Goal: Find specific page/section: Find specific page/section

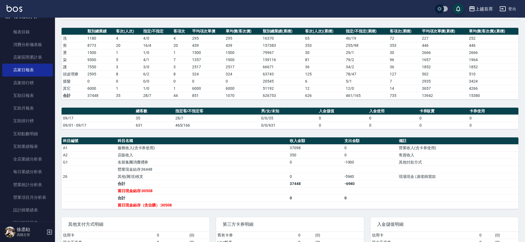
scroll to position [55, 0]
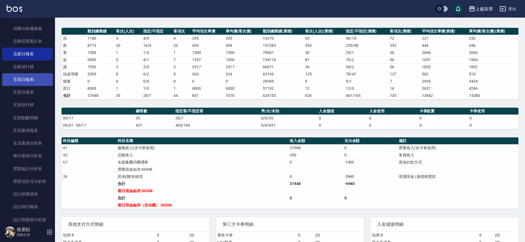
click at [33, 76] on link "互助日報表" at bounding box center [27, 79] width 51 height 13
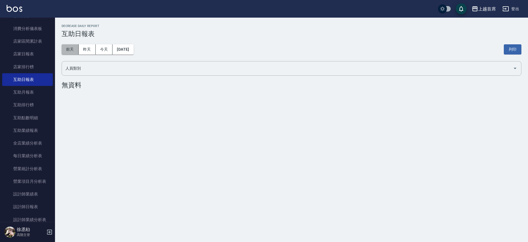
click at [71, 50] on button "前天" at bounding box center [70, 49] width 17 height 10
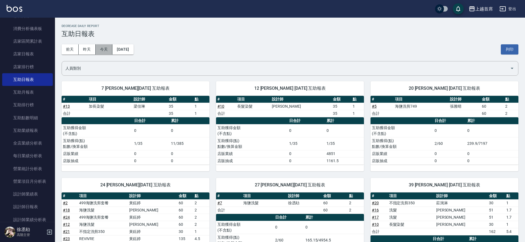
click at [103, 51] on button "今天" at bounding box center [104, 49] width 17 height 10
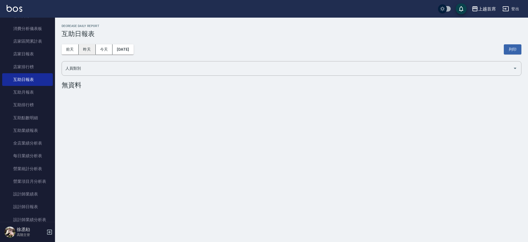
click at [93, 49] on button "昨天" at bounding box center [87, 49] width 17 height 10
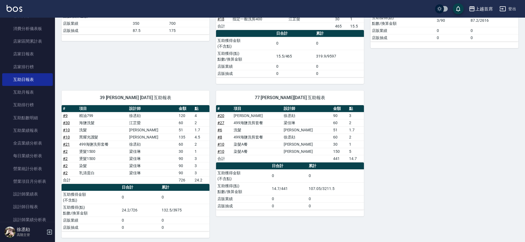
scroll to position [133, 0]
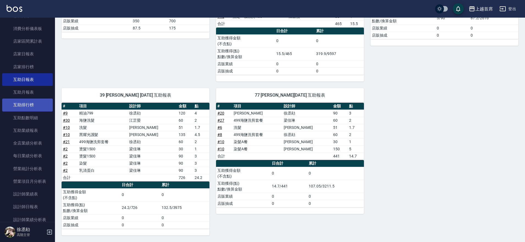
click at [31, 103] on link "互助排行榜" at bounding box center [27, 104] width 51 height 13
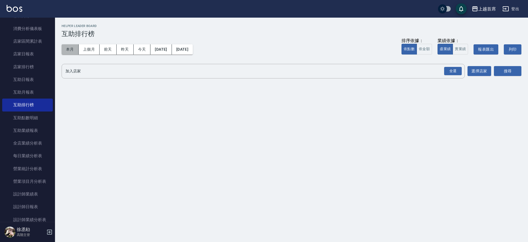
click at [74, 49] on button "本月" at bounding box center [70, 49] width 17 height 10
click at [455, 68] on div "全選" at bounding box center [453, 71] width 18 height 9
click at [511, 72] on button "搜尋" at bounding box center [507, 71] width 27 height 10
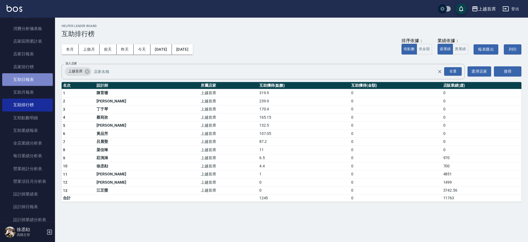
click at [42, 78] on link "互助日報表" at bounding box center [27, 79] width 51 height 13
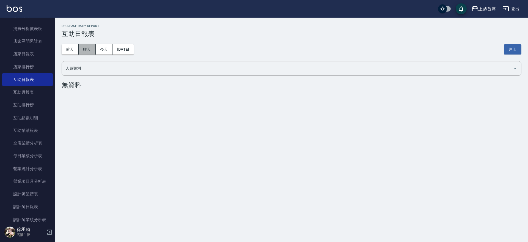
click at [91, 50] on button "昨天" at bounding box center [87, 49] width 17 height 10
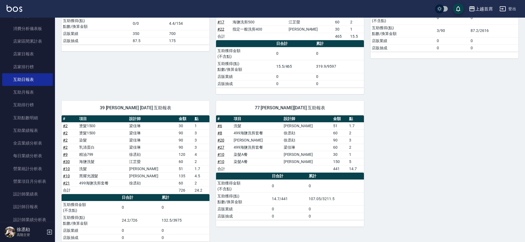
scroll to position [133, 0]
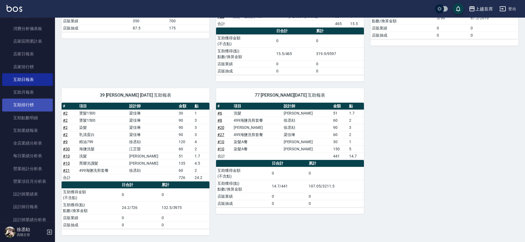
click at [36, 104] on link "互助排行榜" at bounding box center [27, 104] width 51 height 13
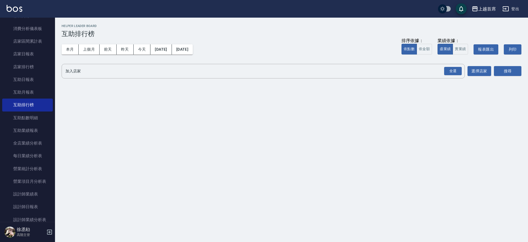
click at [61, 48] on div "上越首席 [DATE] - [DATE] 互助排行榜 列印時間： [DATE][PHONE_NUMBER]:07 Helper Leader Board 互助…" at bounding box center [291, 53] width 473 height 70
click at [67, 48] on button "本月" at bounding box center [70, 49] width 17 height 10
click at [458, 72] on div "全選" at bounding box center [453, 71] width 18 height 9
click at [511, 74] on button "搜尋" at bounding box center [507, 71] width 27 height 10
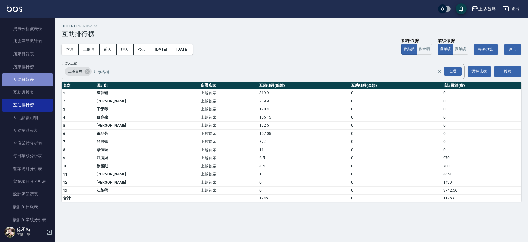
click at [33, 79] on link "互助日報表" at bounding box center [27, 79] width 51 height 13
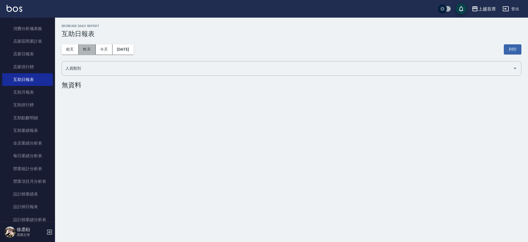
click at [90, 48] on button "昨天" at bounding box center [87, 49] width 17 height 10
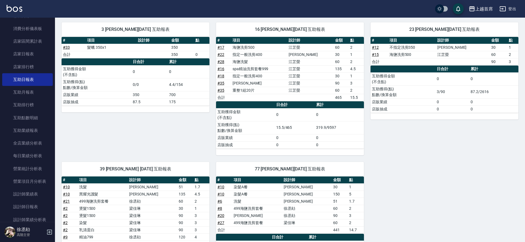
scroll to position [61, 0]
